Goal: Communication & Community: Answer question/provide support

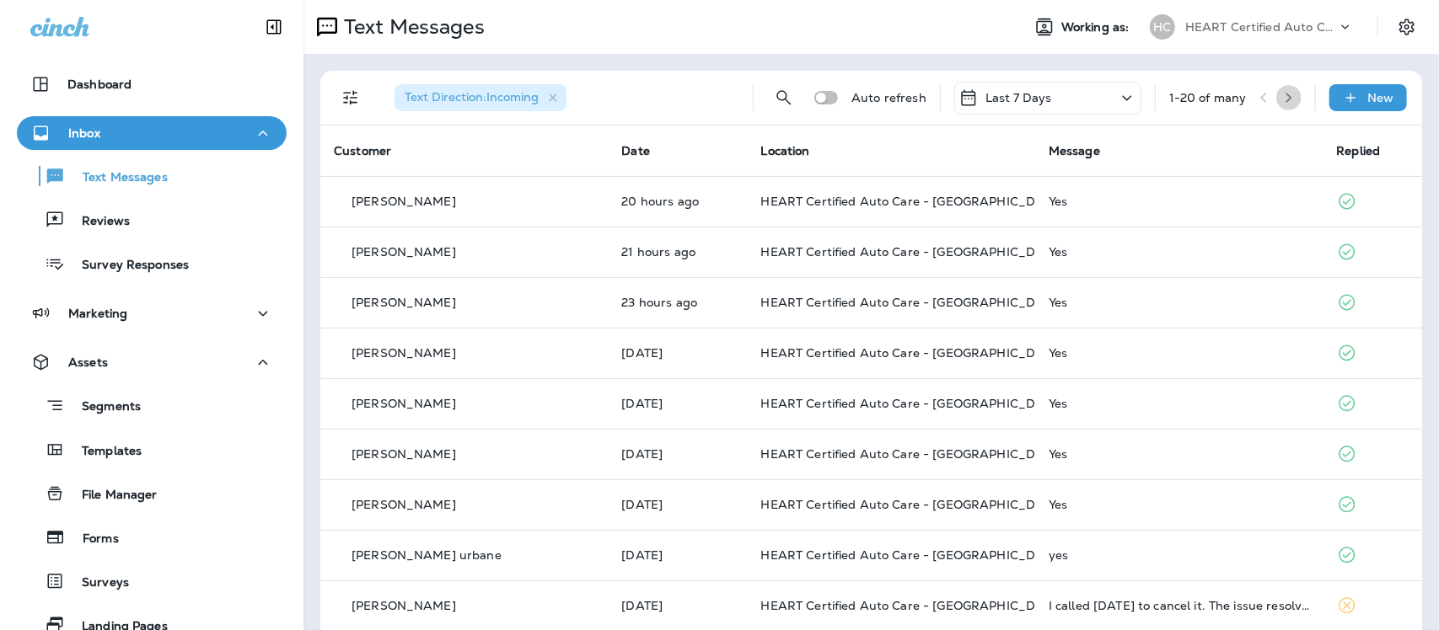
click at [1283, 95] on icon "button" at bounding box center [1289, 98] width 12 height 12
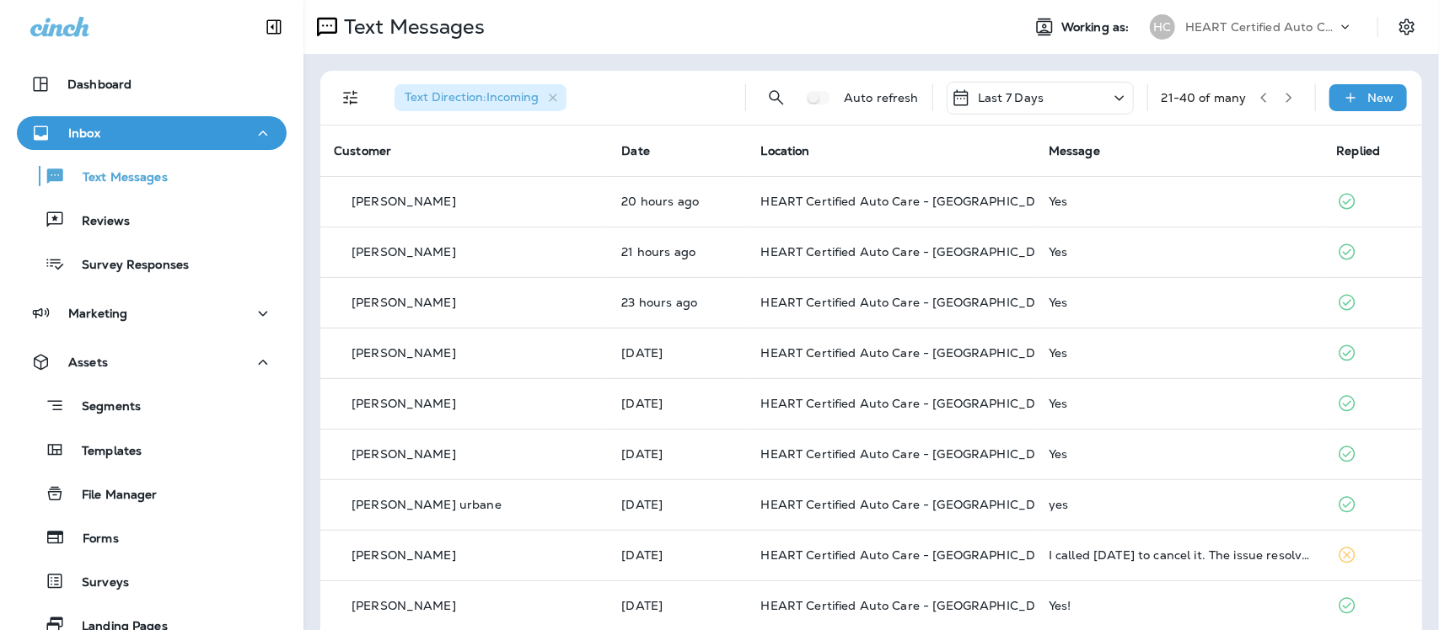
click at [1257, 101] on icon "button" at bounding box center [1263, 98] width 12 height 12
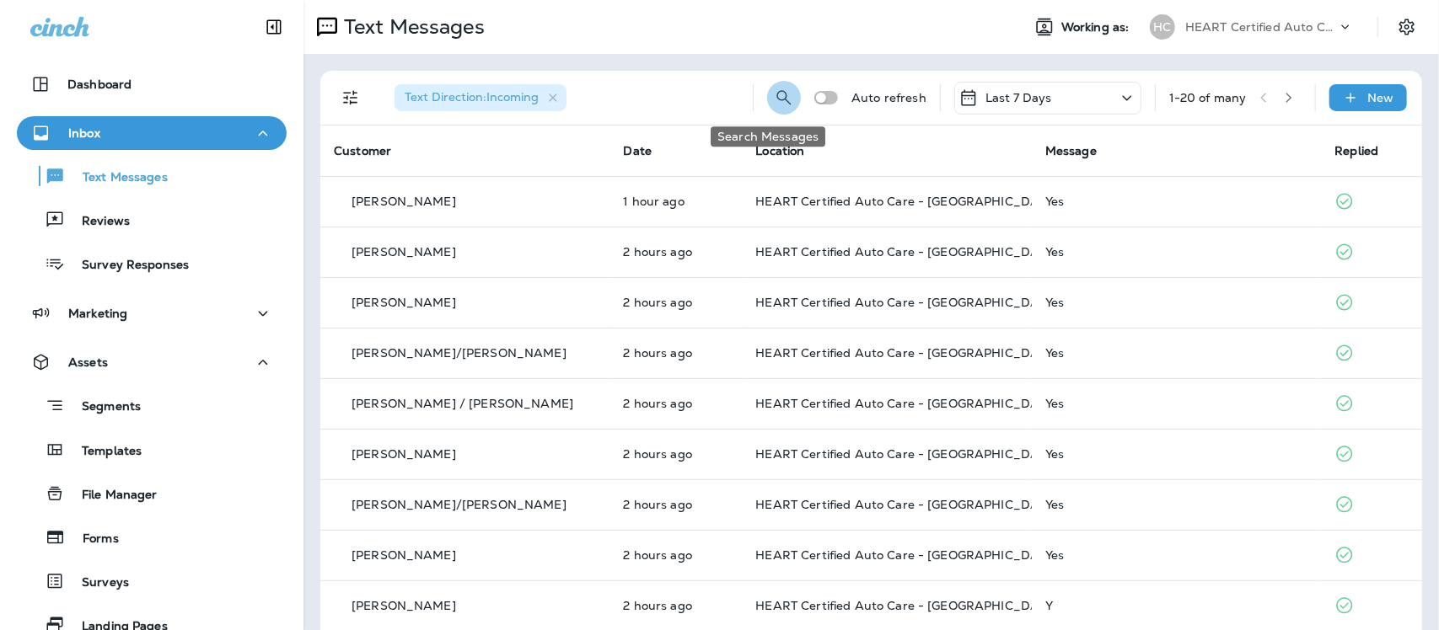
click at [767, 101] on button "Search Messages" at bounding box center [784, 98] width 34 height 34
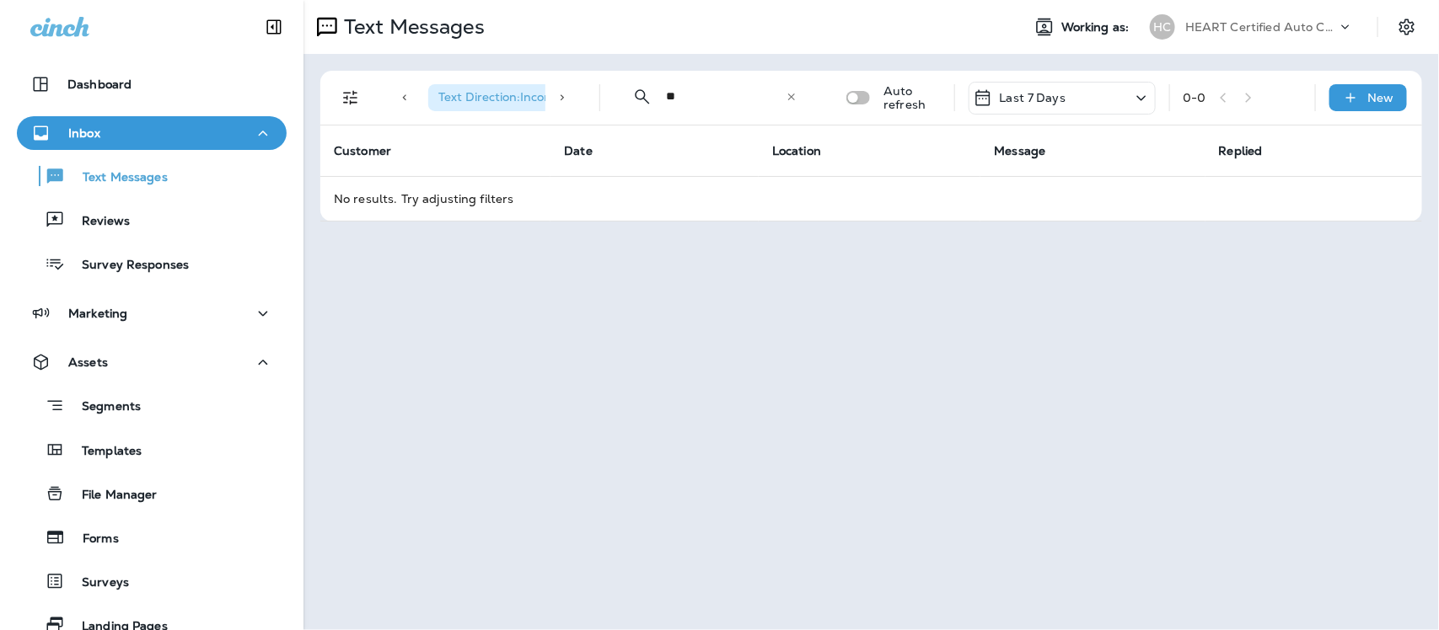
type input "*"
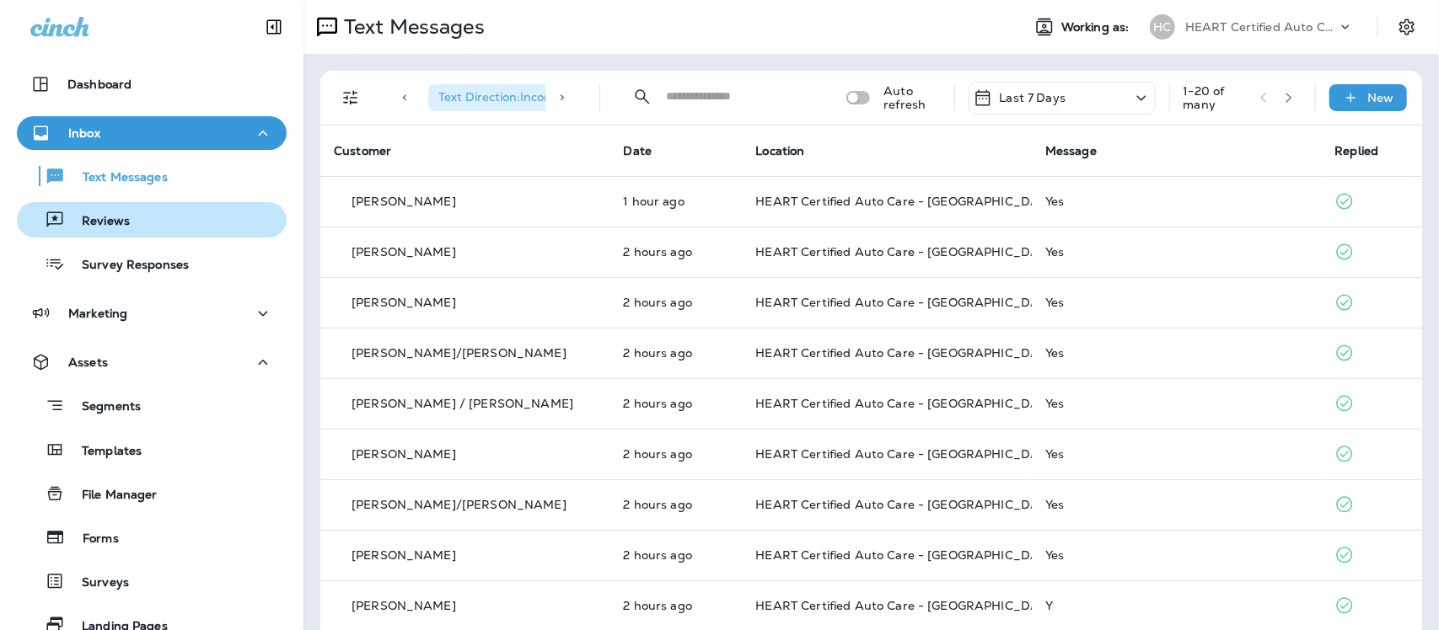
click at [105, 222] on p "Reviews" at bounding box center [97, 222] width 65 height 16
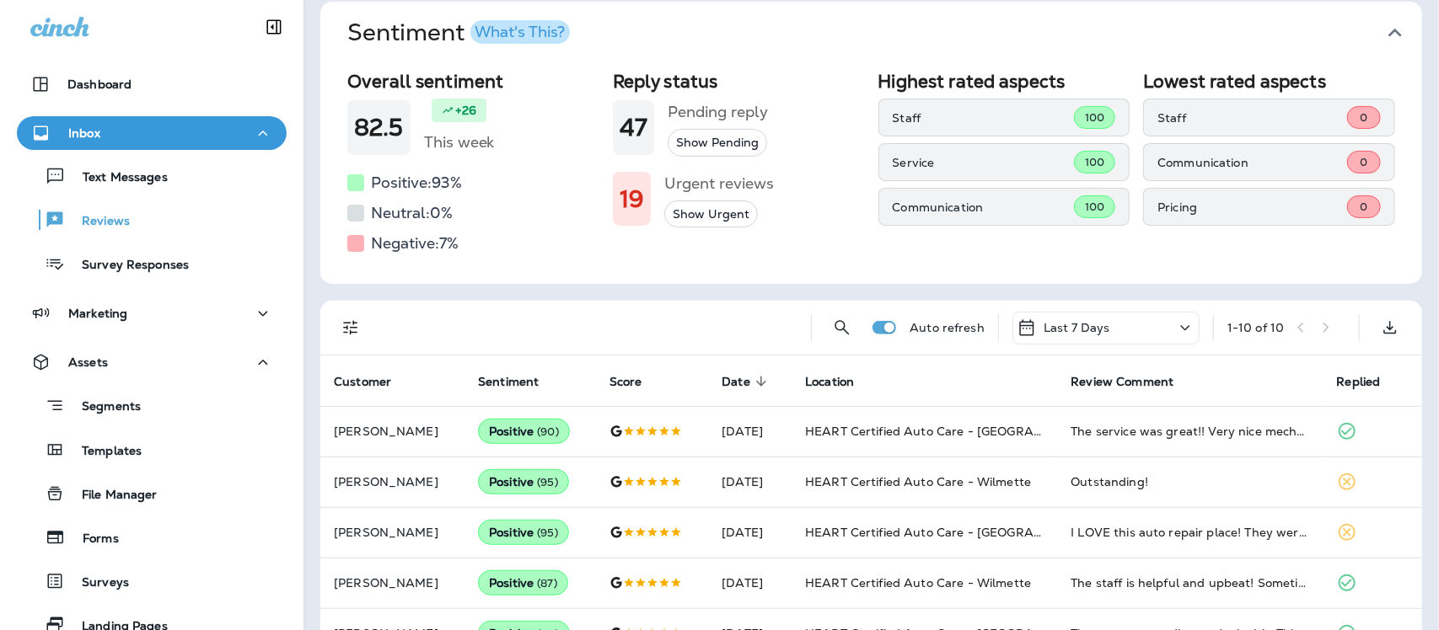
scroll to position [105, 0]
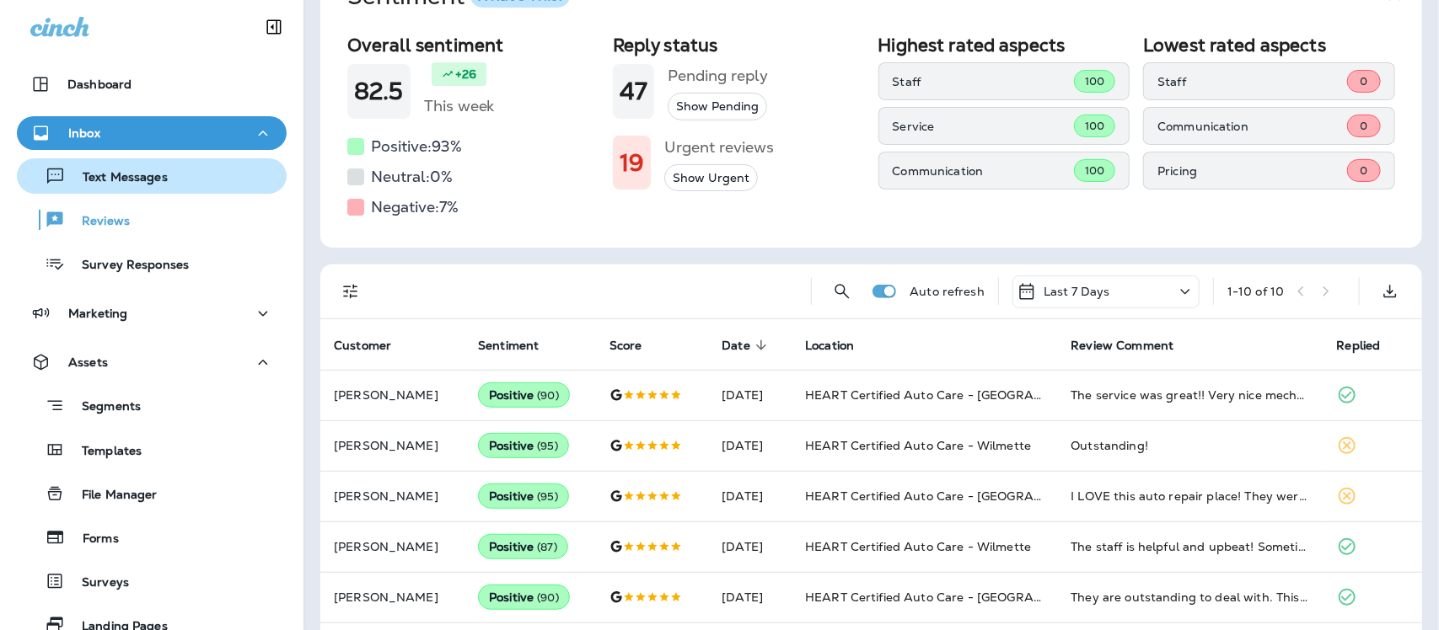
click at [133, 179] on p "Text Messages" at bounding box center [117, 178] width 102 height 16
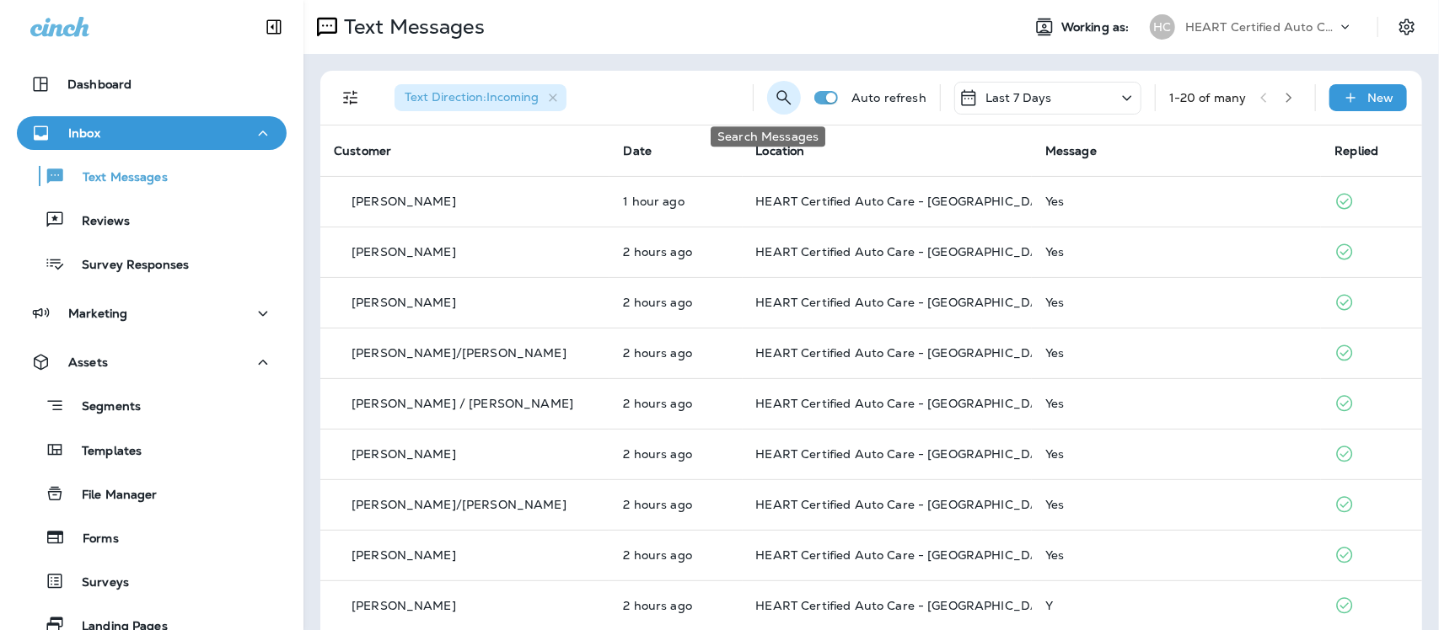
click at [774, 93] on icon "Search Messages" at bounding box center [784, 98] width 20 height 20
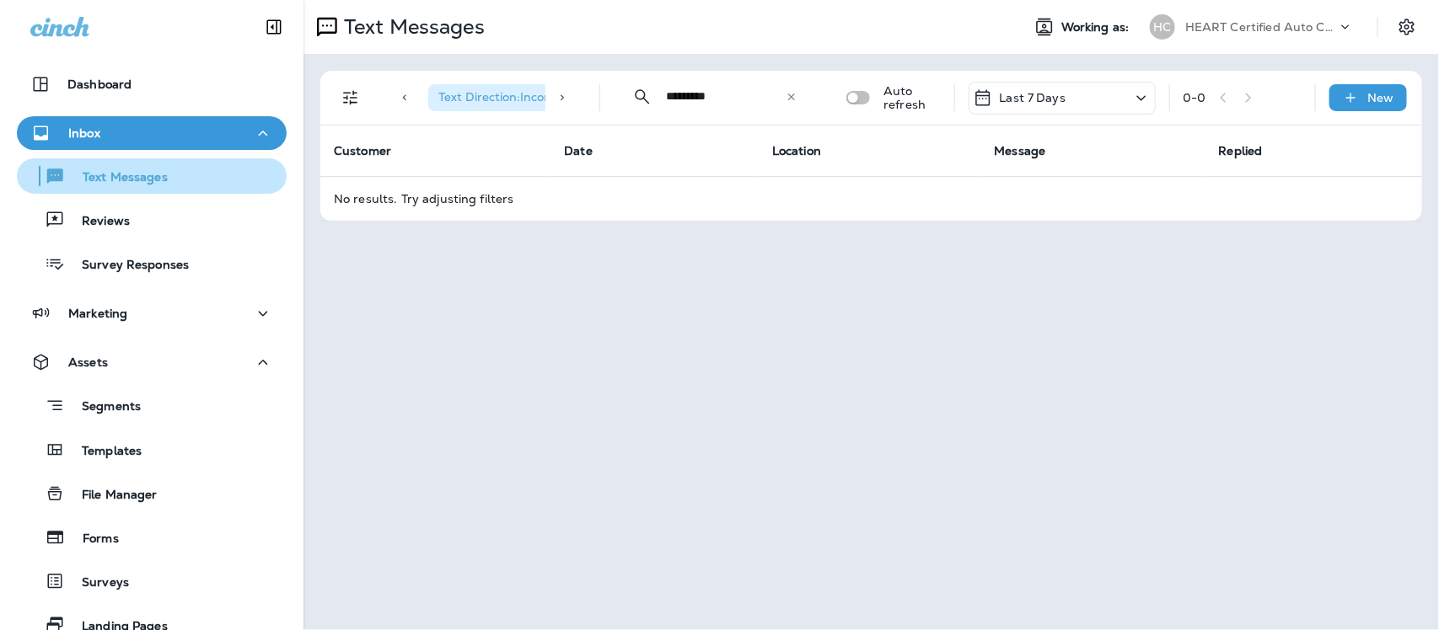
click at [141, 179] on p "Text Messages" at bounding box center [117, 178] width 102 height 16
click at [769, 95] on input "*********" at bounding box center [726, 96] width 120 height 45
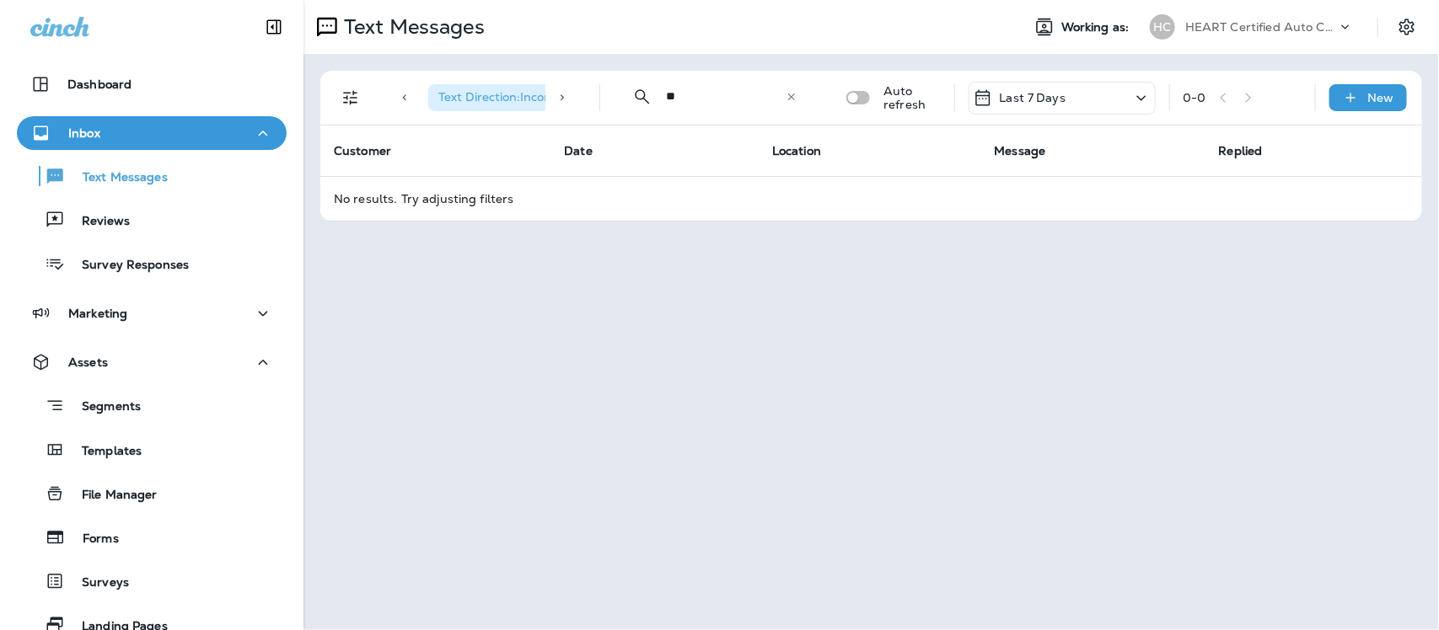
type input "*"
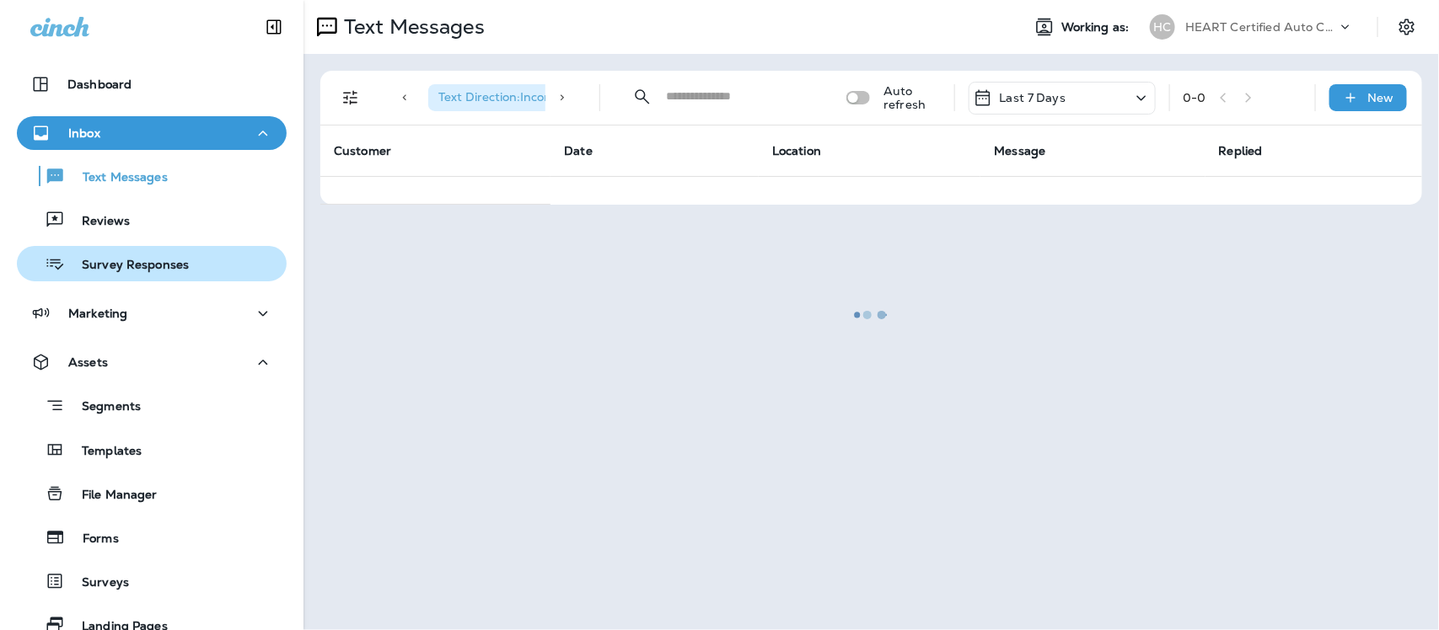
click at [95, 261] on p "Survey Responses" at bounding box center [127, 266] width 124 height 16
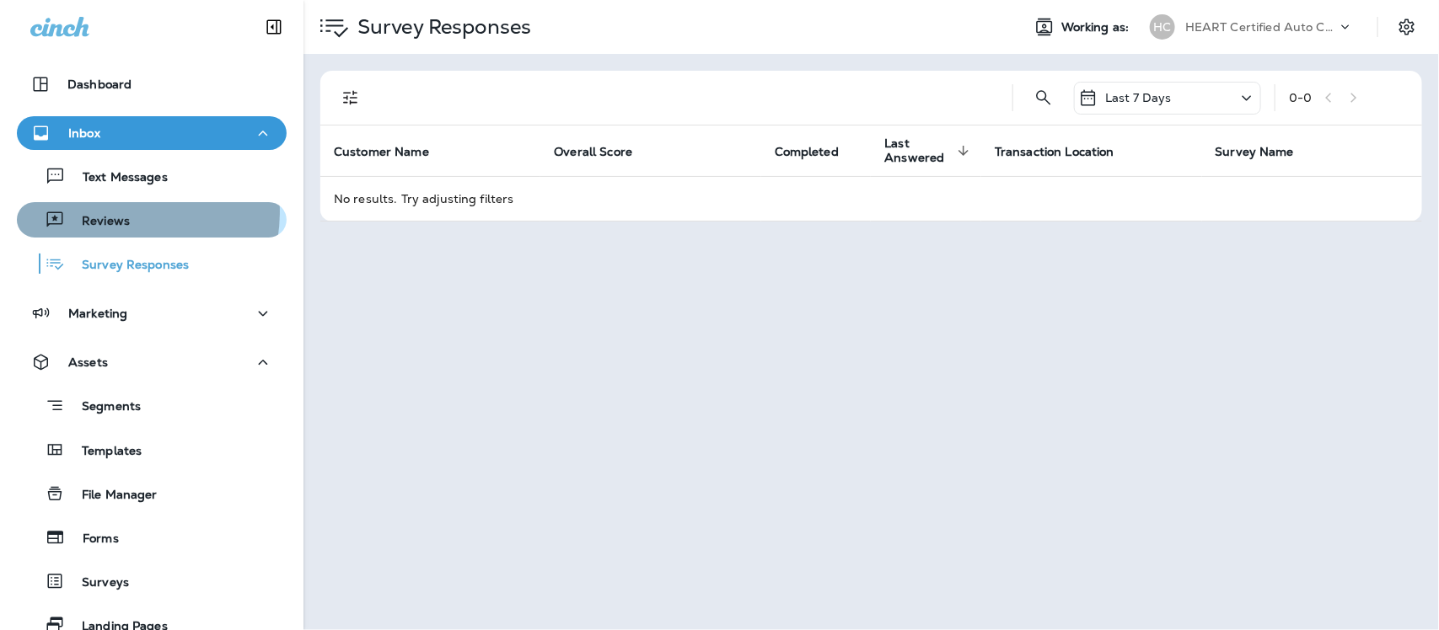
click at [107, 212] on div "Reviews" at bounding box center [77, 219] width 106 height 25
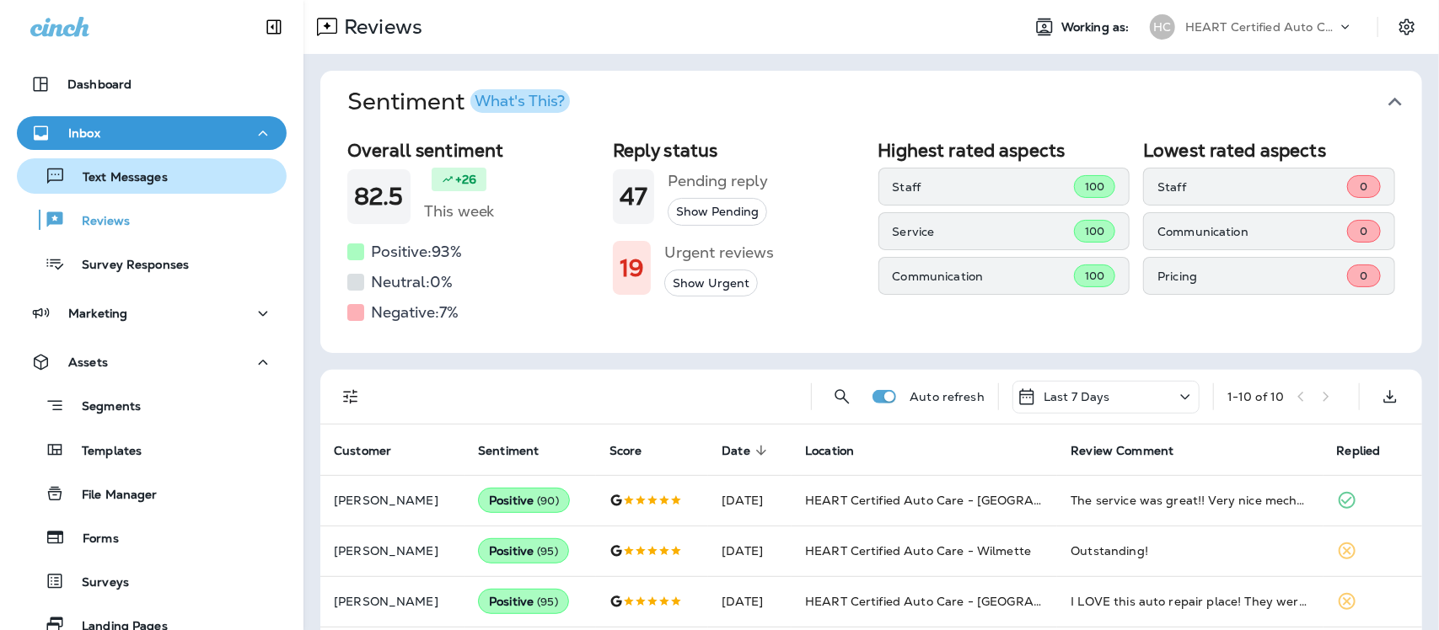
click at [123, 173] on p "Text Messages" at bounding box center [117, 178] width 102 height 16
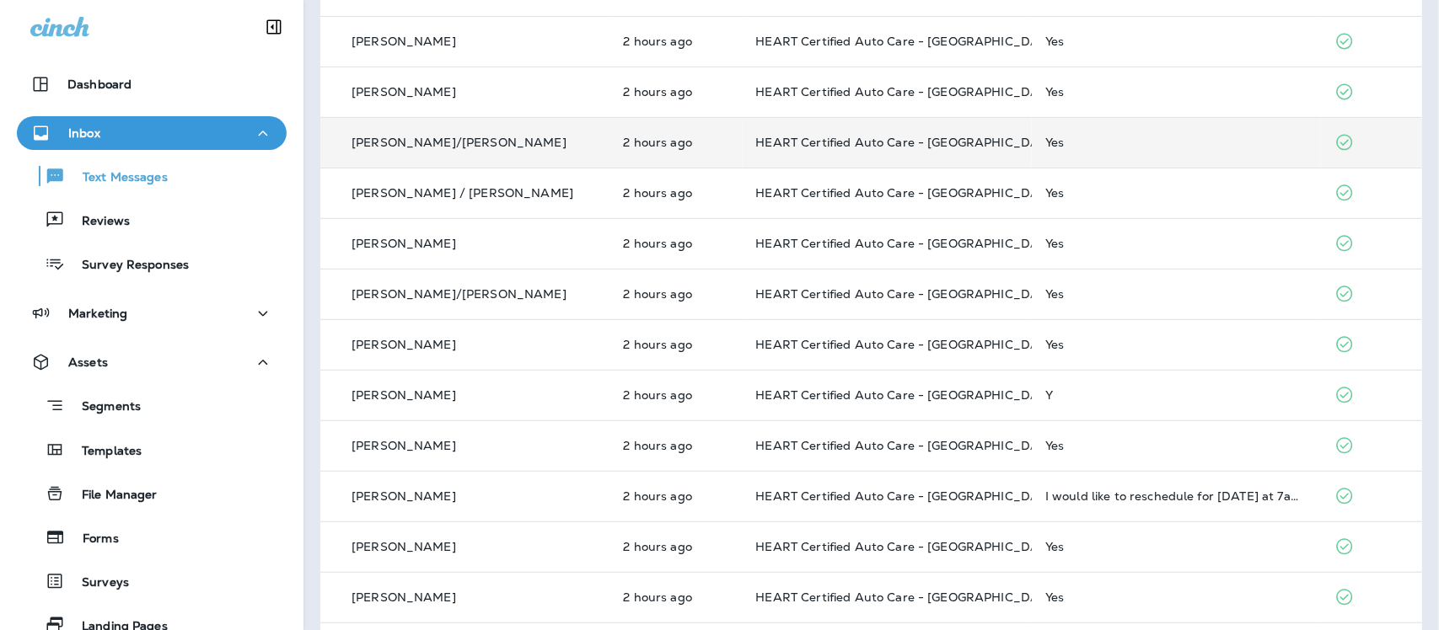
scroll to position [316, 0]
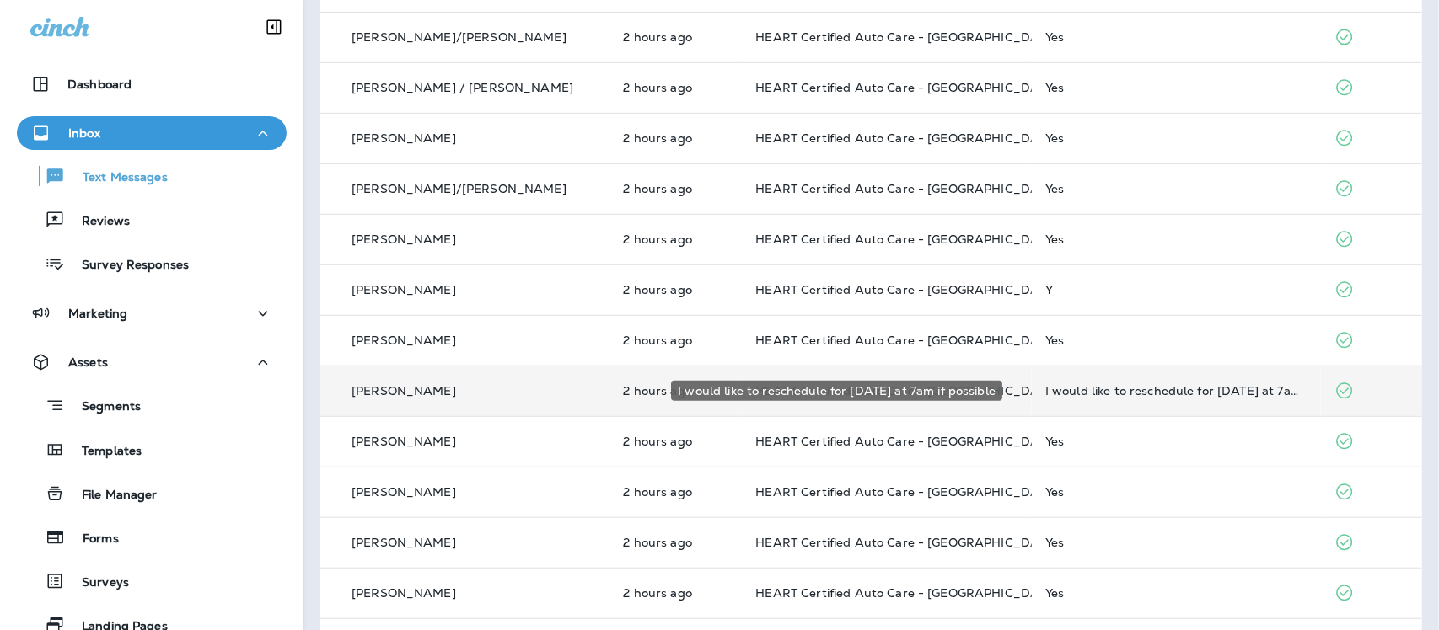
click at [1045, 394] on div "I would like to reschedule for [DATE] at 7am if possible" at bounding box center [1176, 390] width 262 height 13
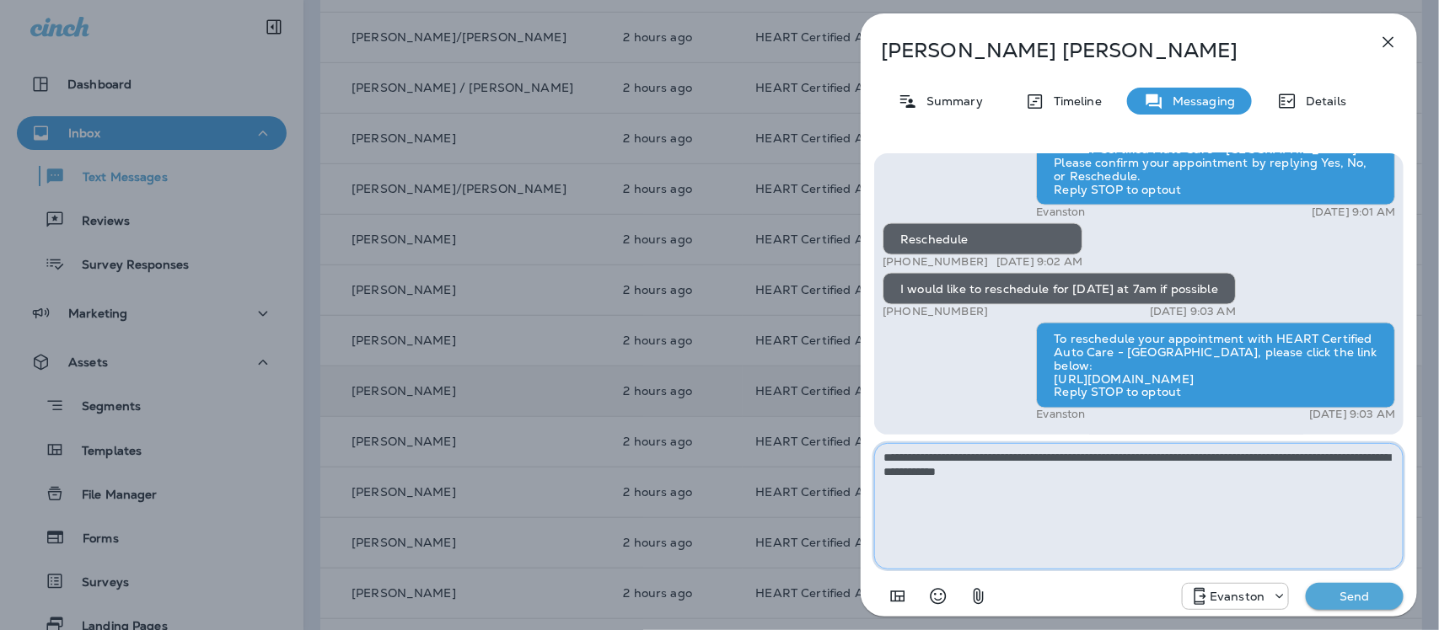
type textarea "**********"
click at [1387, 587] on button "Send" at bounding box center [1355, 596] width 98 height 27
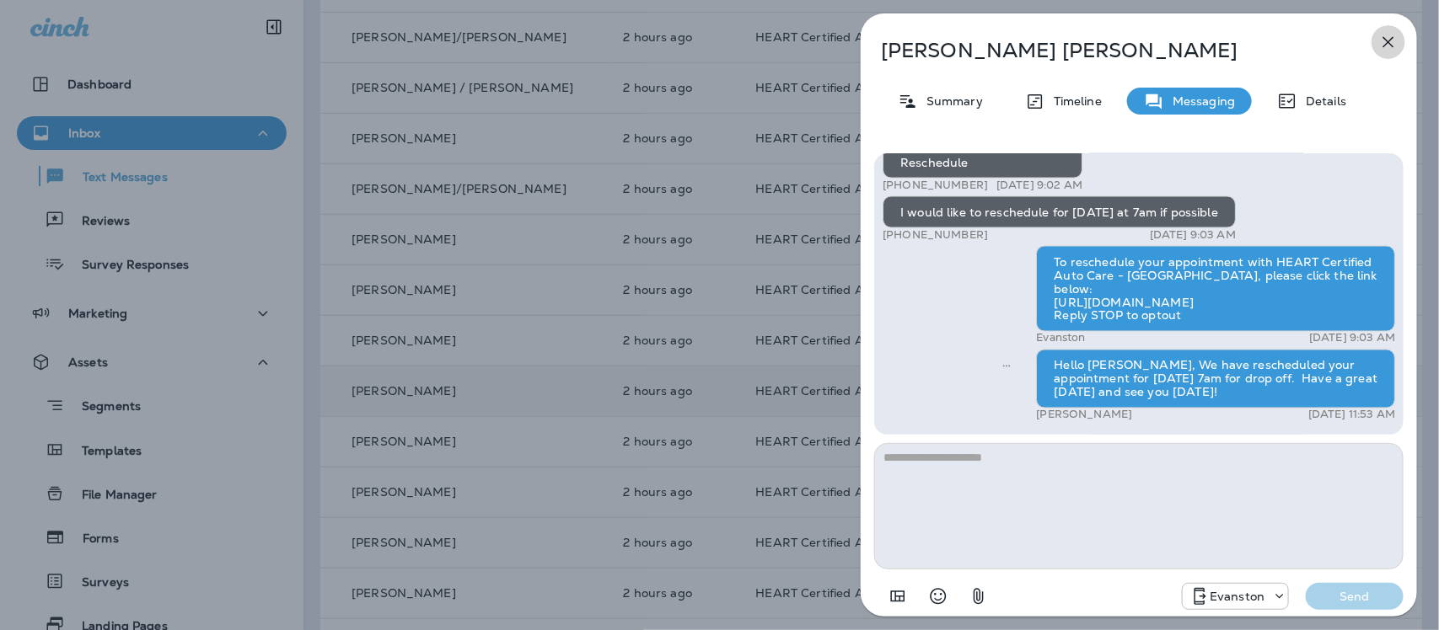
click at [1387, 40] on icon "button" at bounding box center [1388, 42] width 11 height 11
